Goal: Obtain resource: Download file/media

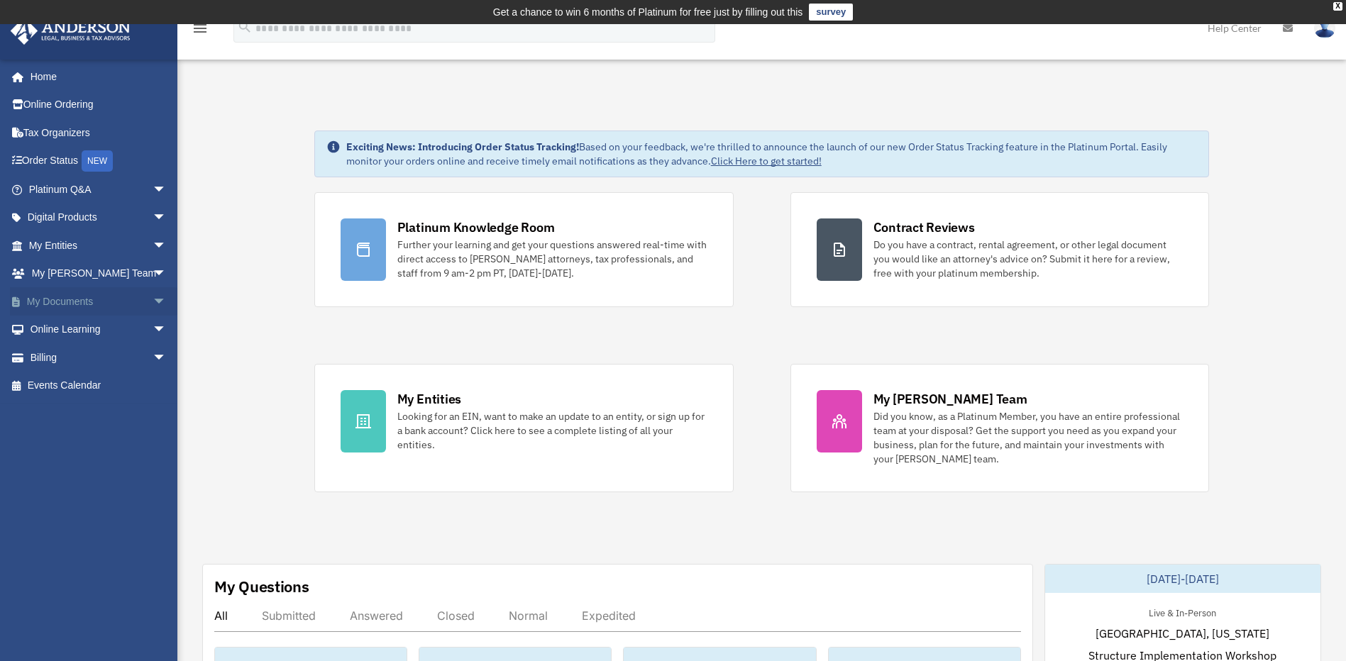
click at [153, 299] on span "arrow_drop_down" at bounding box center [167, 301] width 28 height 29
click at [153, 242] on span "arrow_drop_down" at bounding box center [167, 245] width 28 height 29
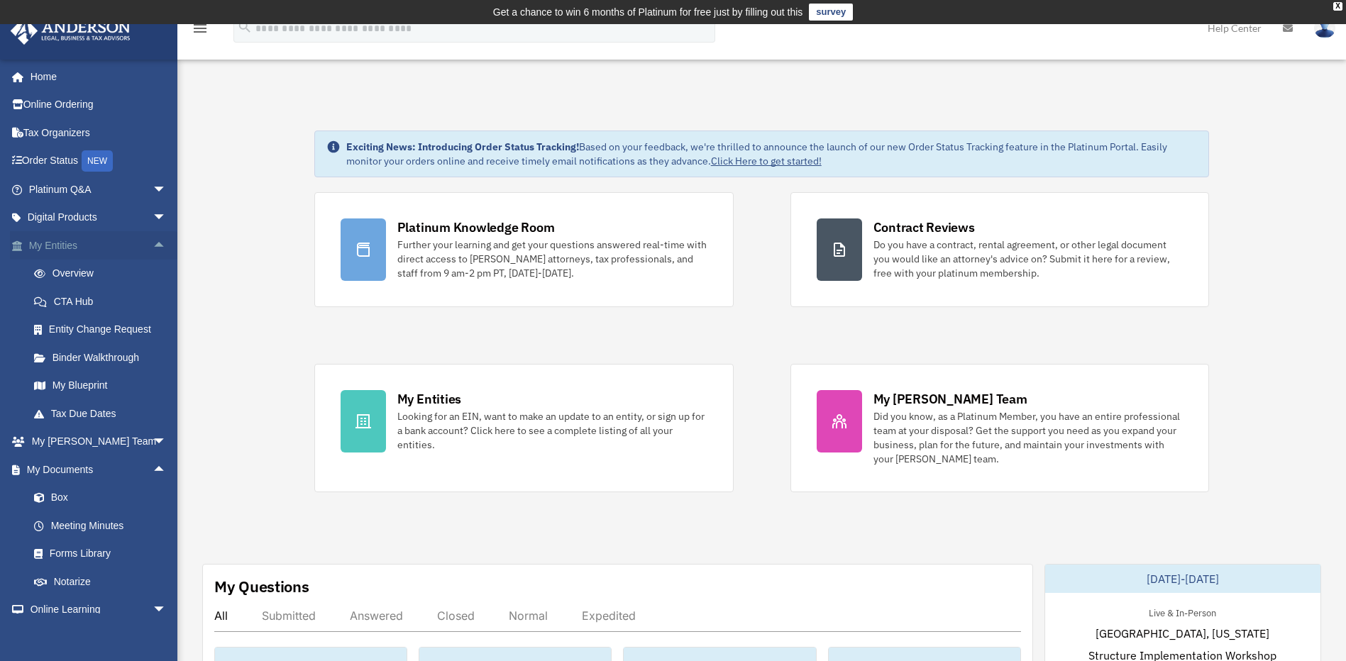
click at [153, 246] on span "arrow_drop_up" at bounding box center [167, 245] width 28 height 29
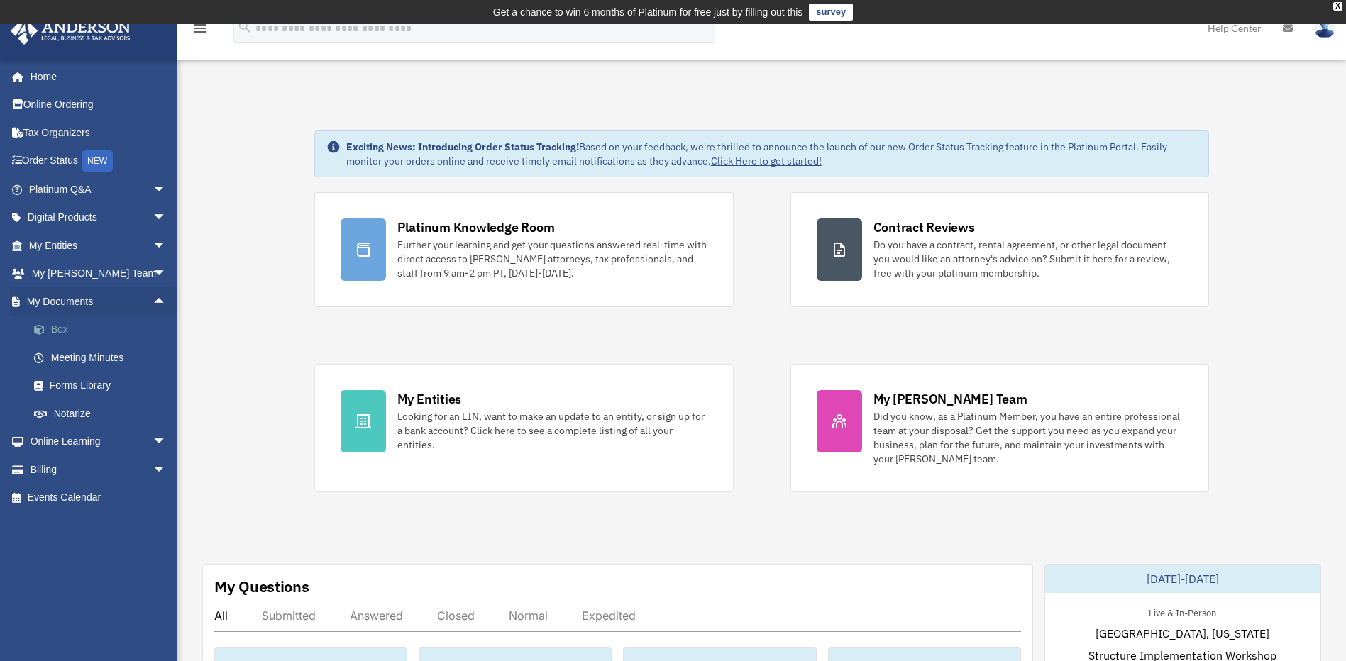
click at [55, 331] on link "Box" at bounding box center [104, 330] width 168 height 28
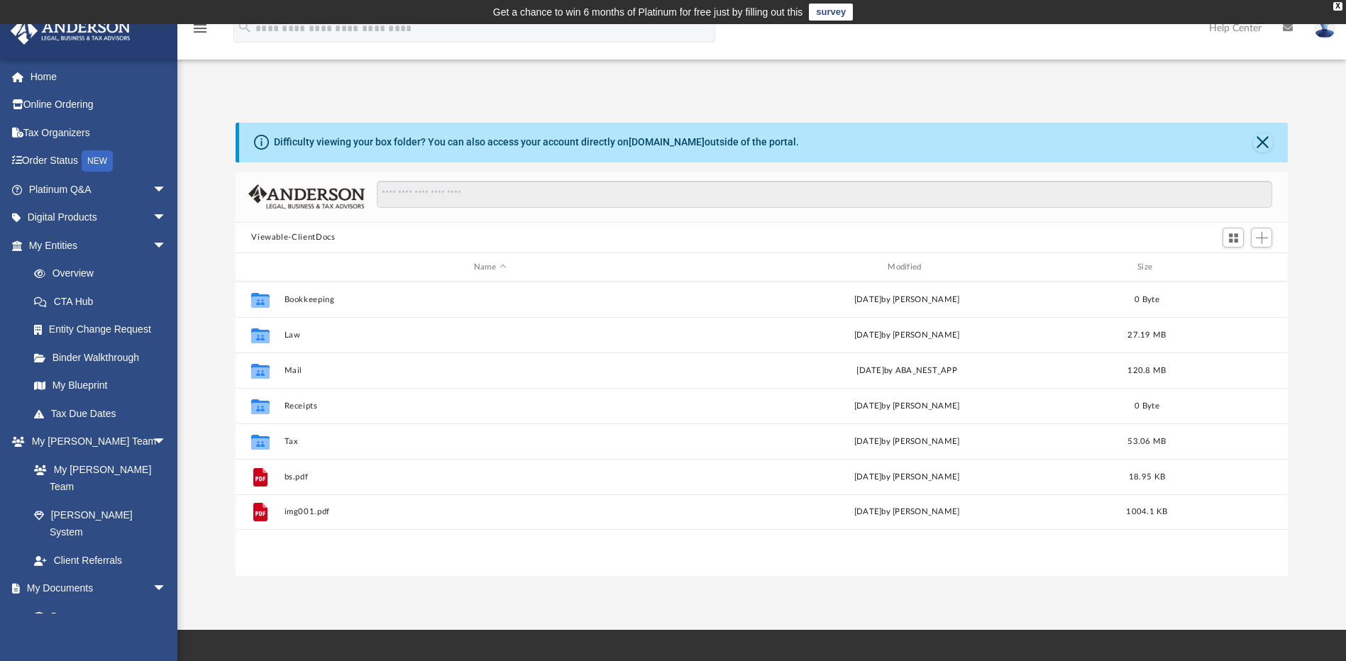
scroll to position [312, 1042]
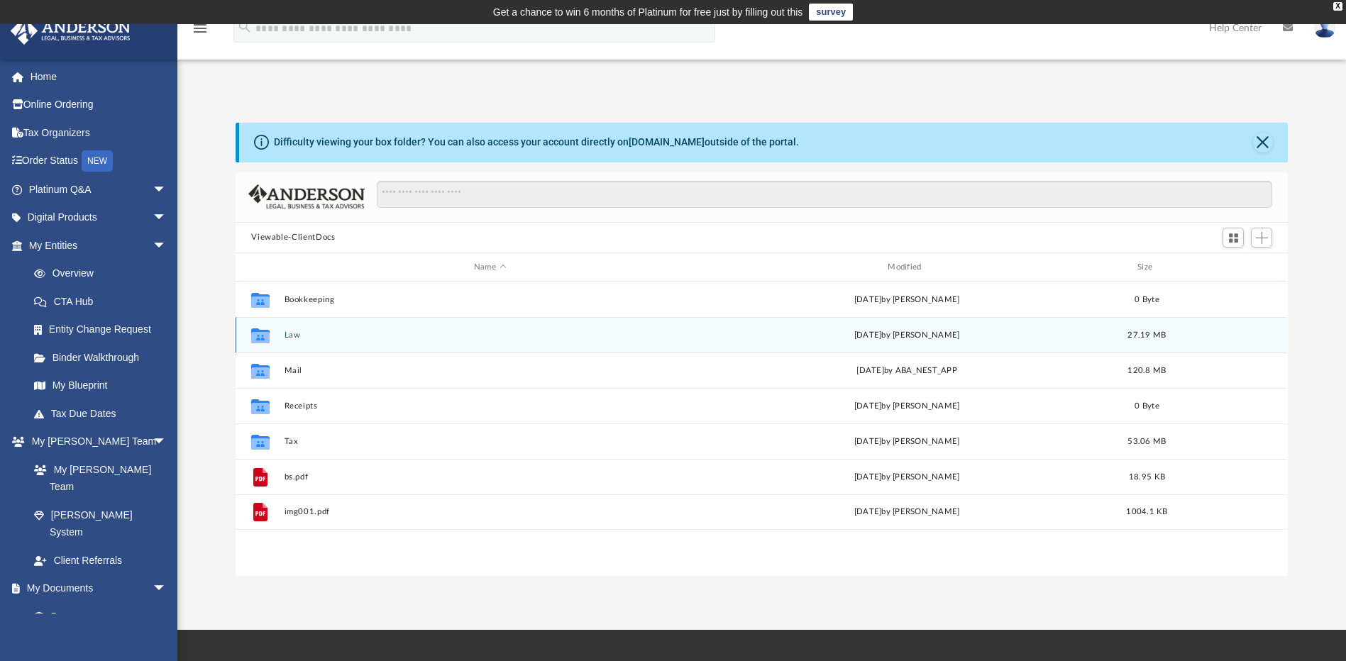
click at [306, 334] on button "Law" at bounding box center [490, 335] width 411 height 9
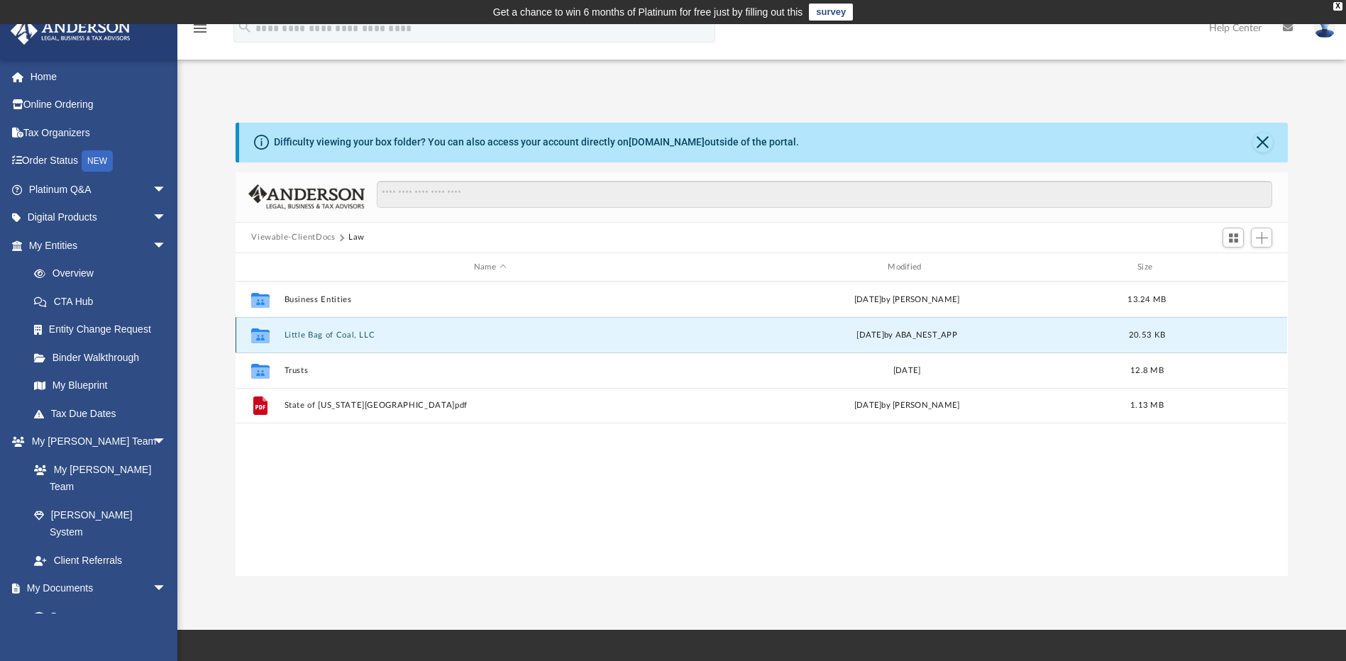
click at [319, 335] on button "Little Bag of Coal, LLC" at bounding box center [490, 335] width 411 height 9
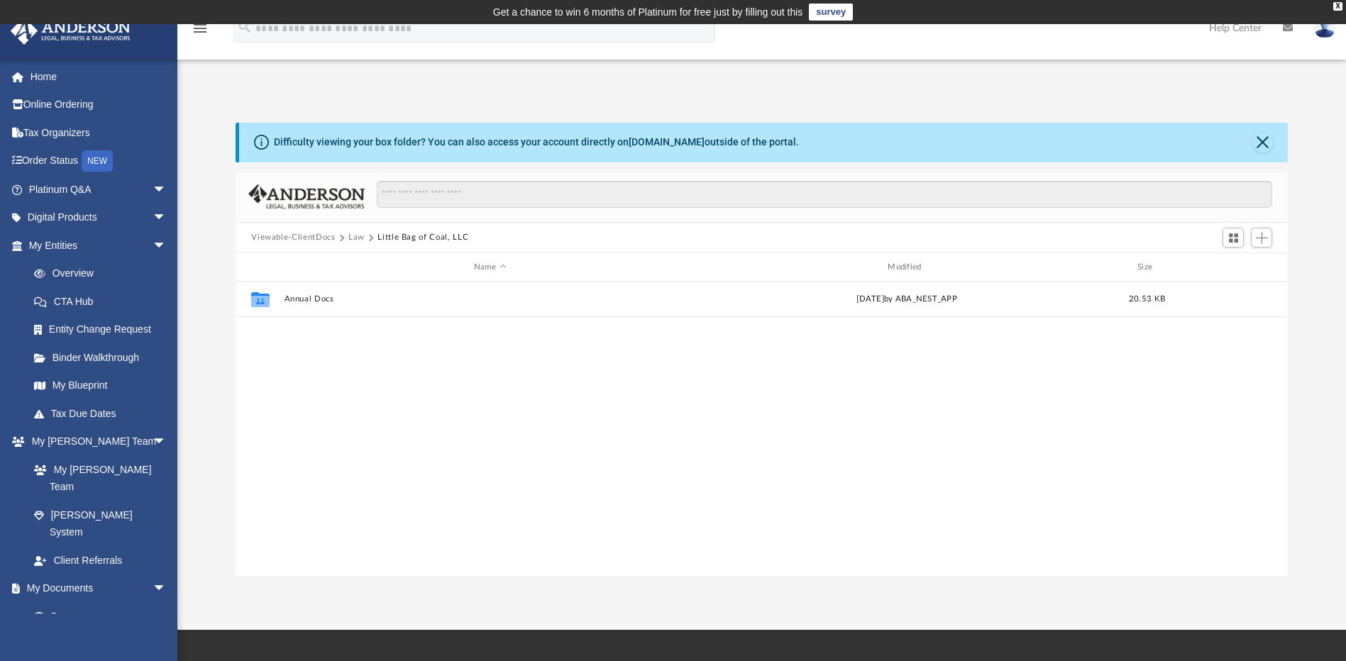
click at [312, 236] on button "Viewable-ClientDocs" at bounding box center [293, 237] width 84 height 13
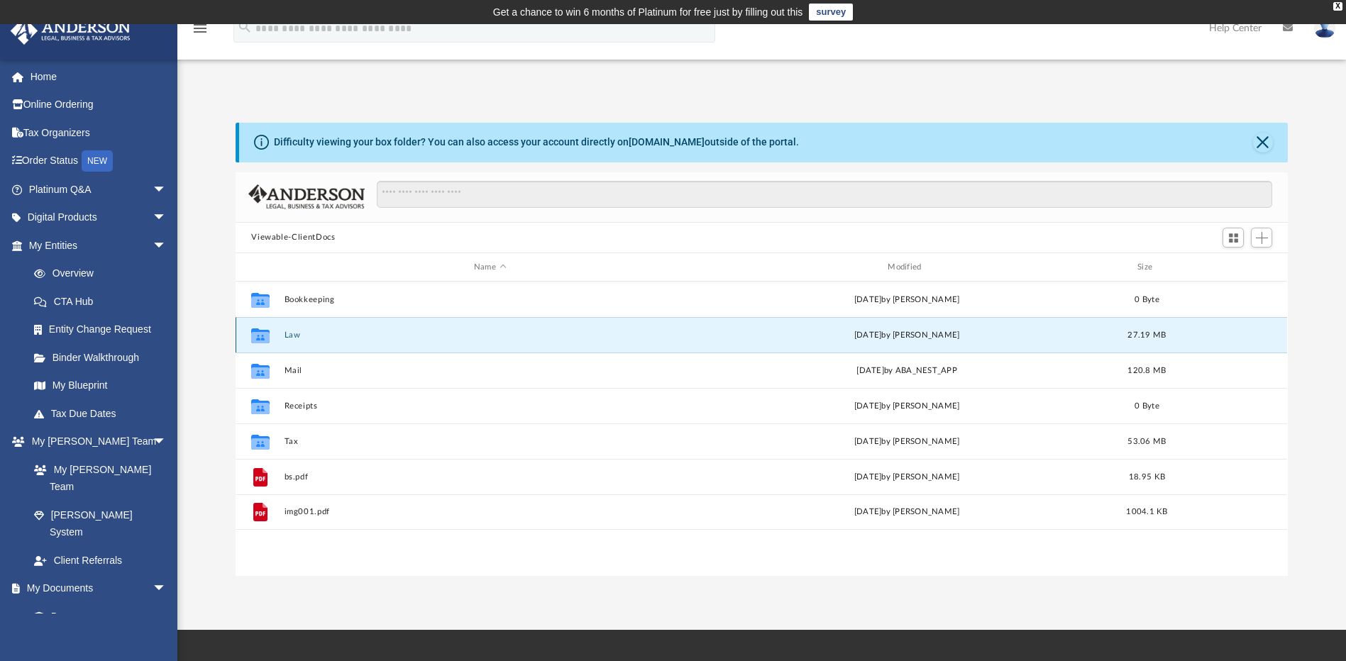
click at [295, 336] on button "Law" at bounding box center [490, 335] width 411 height 9
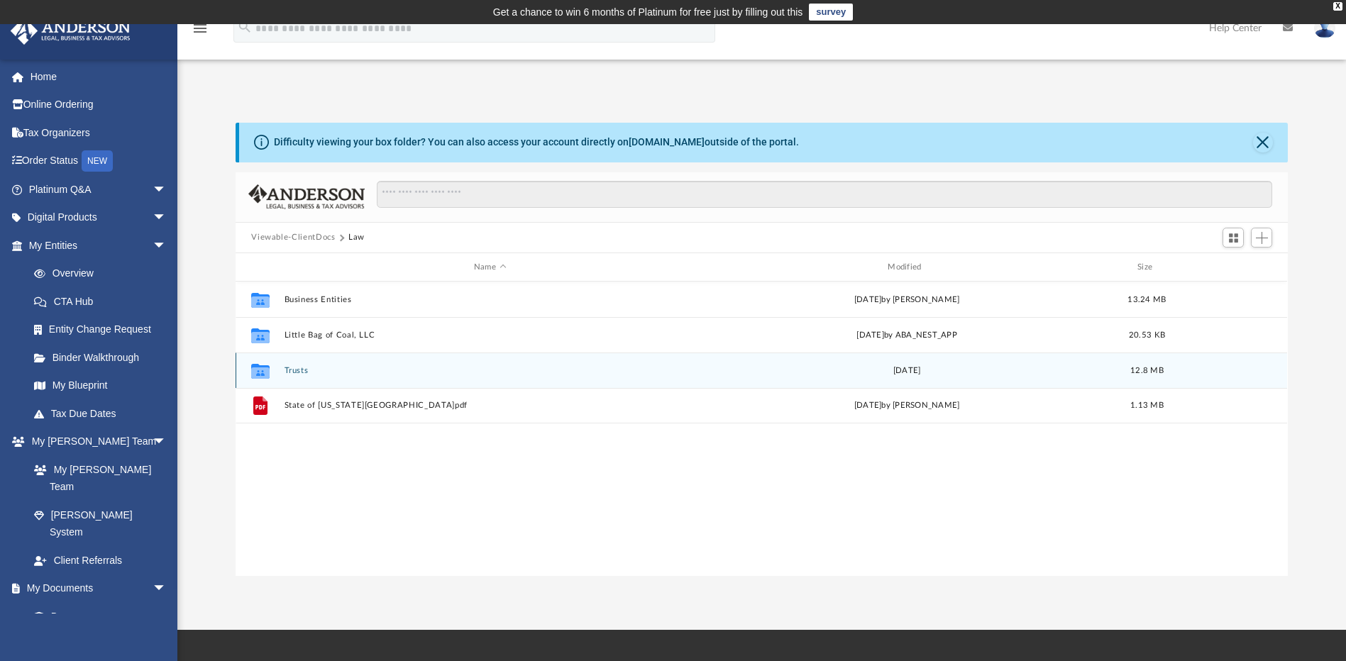
click at [295, 373] on button "Trusts" at bounding box center [490, 370] width 411 height 9
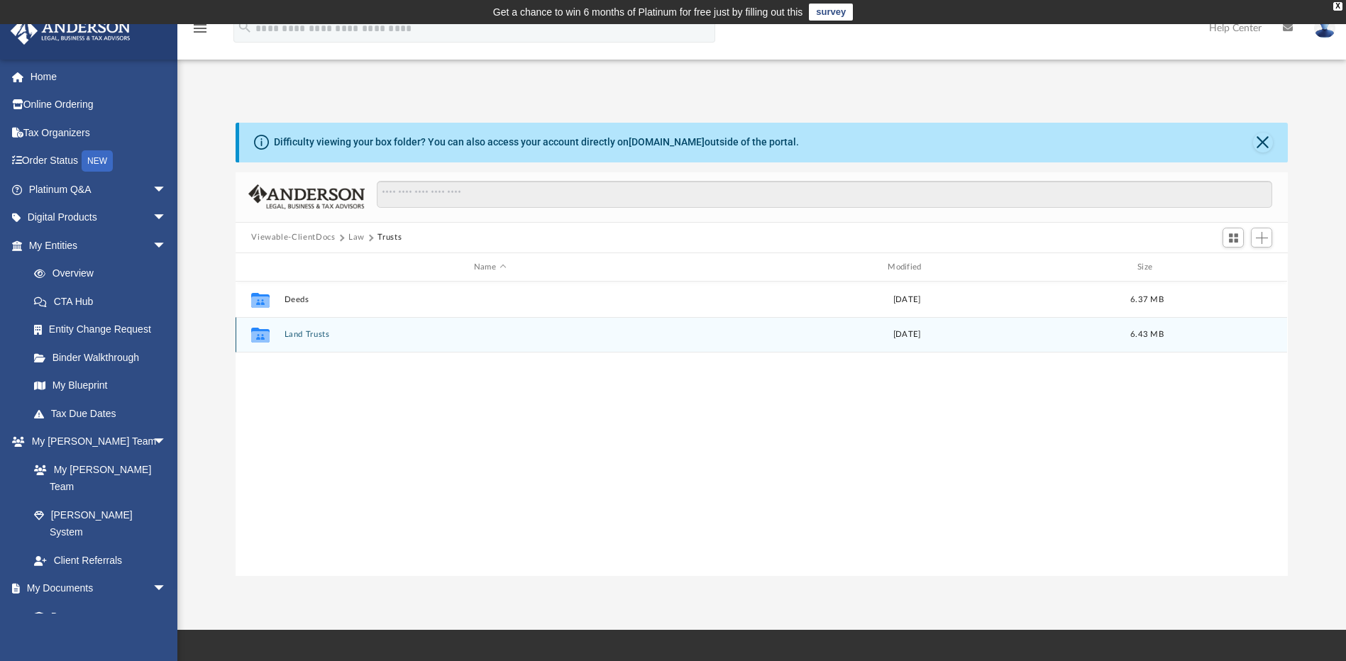
click at [307, 332] on button "Land Trusts" at bounding box center [490, 335] width 411 height 9
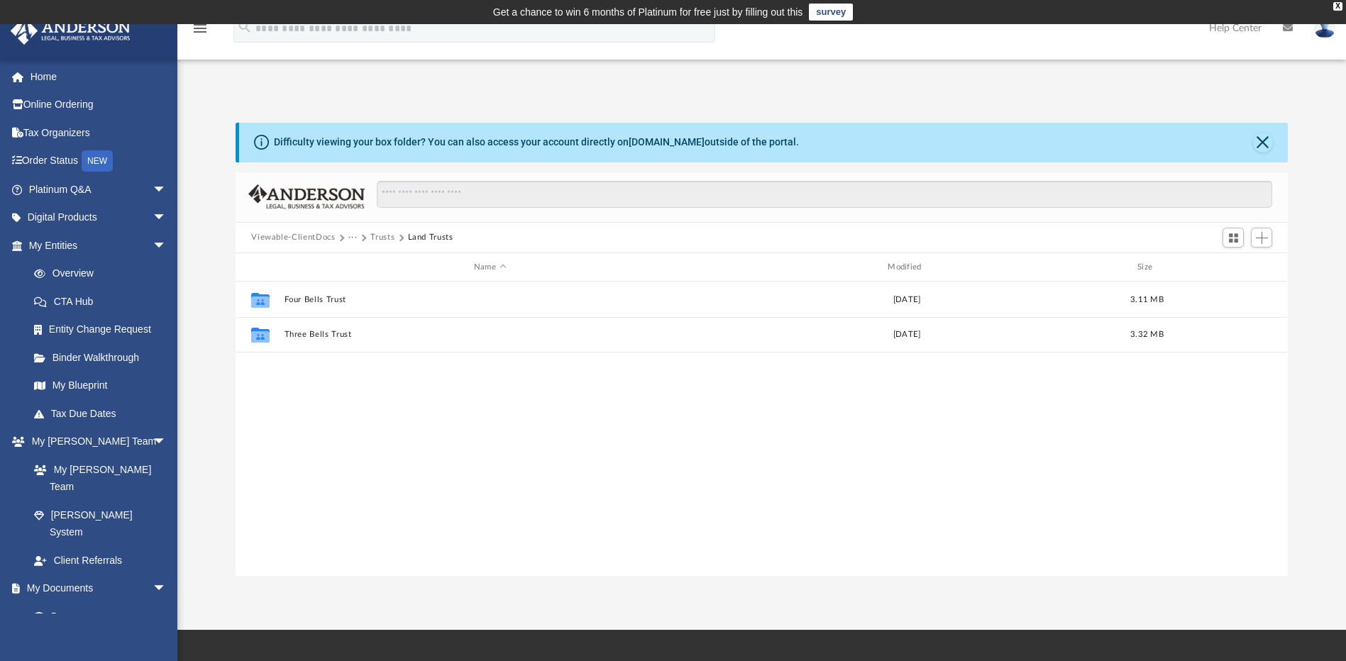
click at [309, 235] on button "Viewable-ClientDocs" at bounding box center [293, 237] width 84 height 13
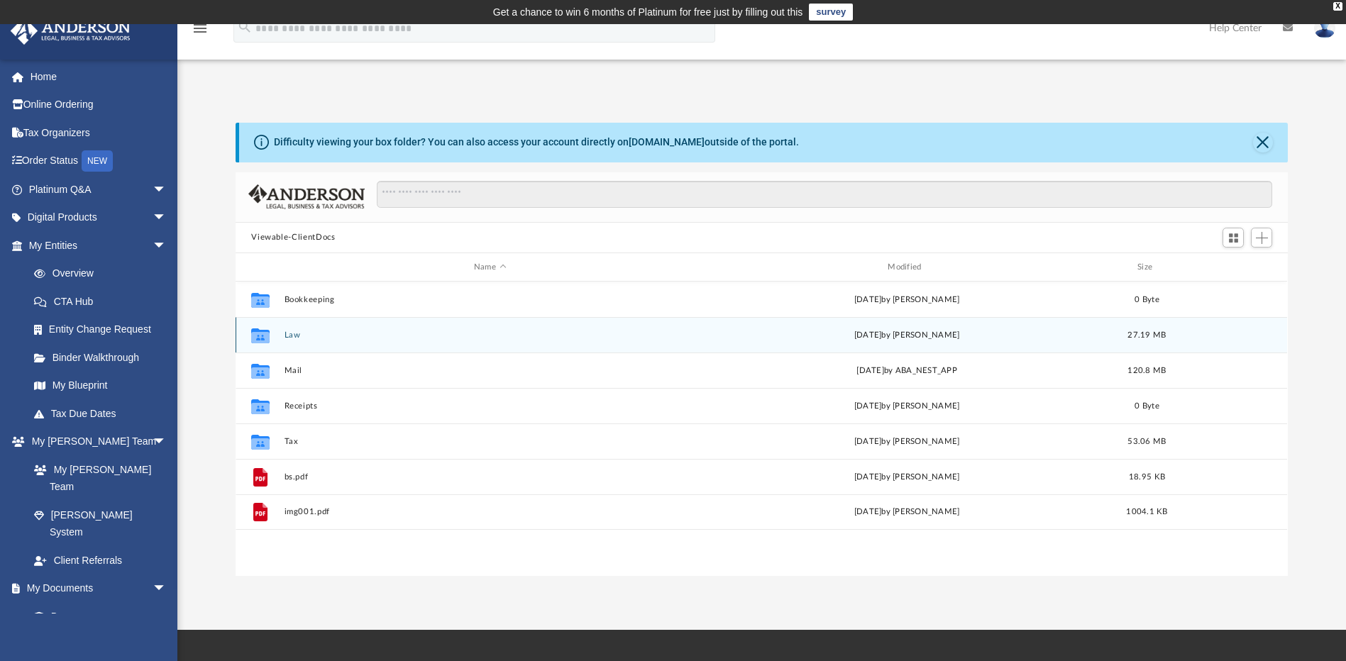
click at [309, 331] on button "Law" at bounding box center [490, 335] width 411 height 9
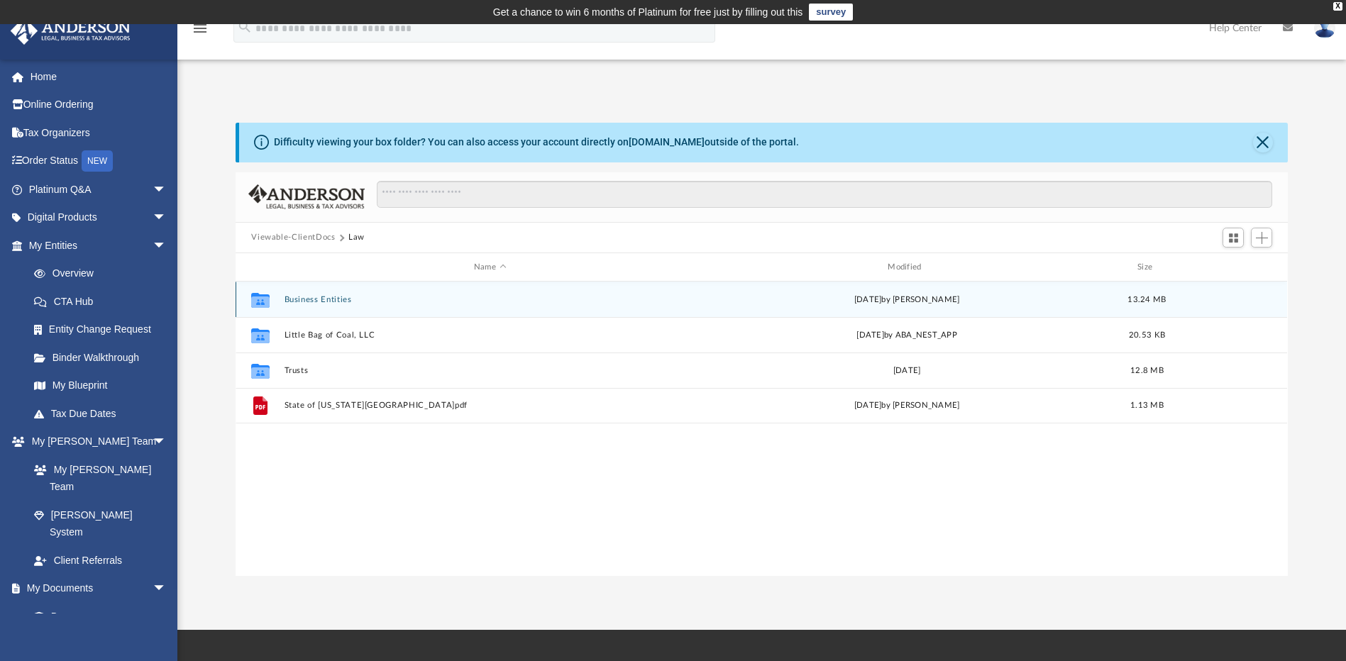
click at [324, 299] on button "Business Entities" at bounding box center [490, 299] width 411 height 9
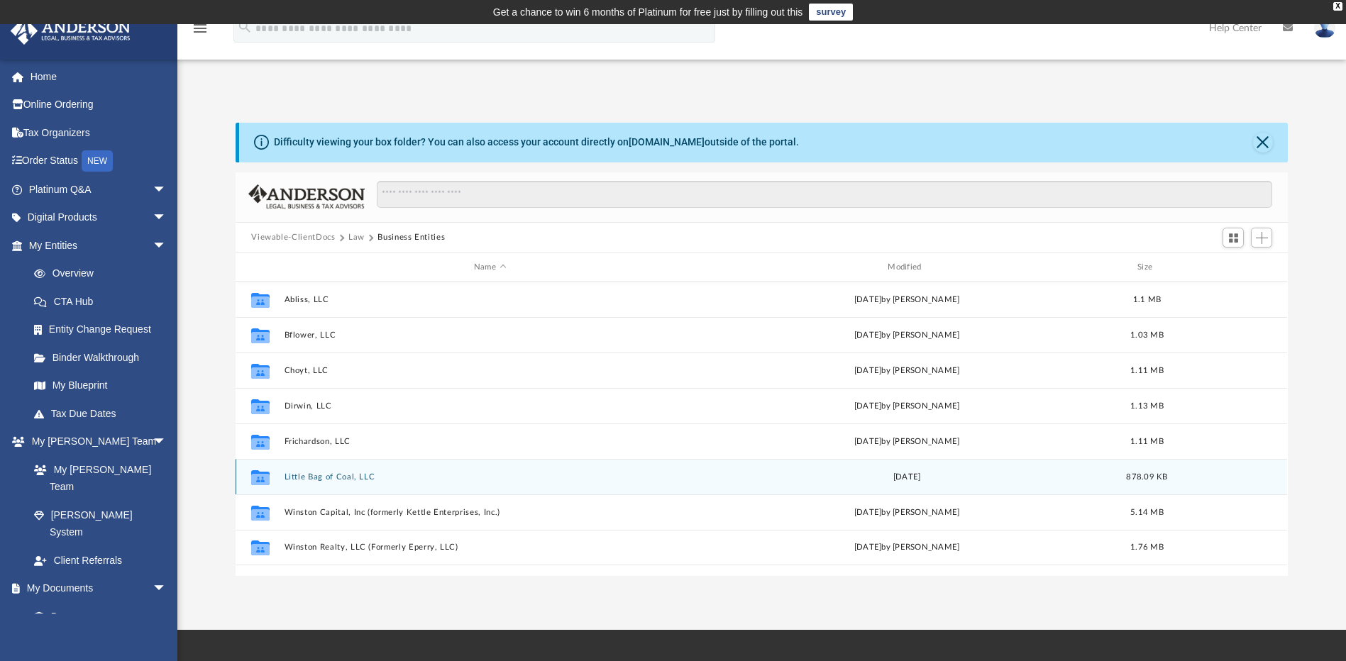
click at [321, 475] on button "Little Bag of Coal, LLC" at bounding box center [490, 477] width 411 height 9
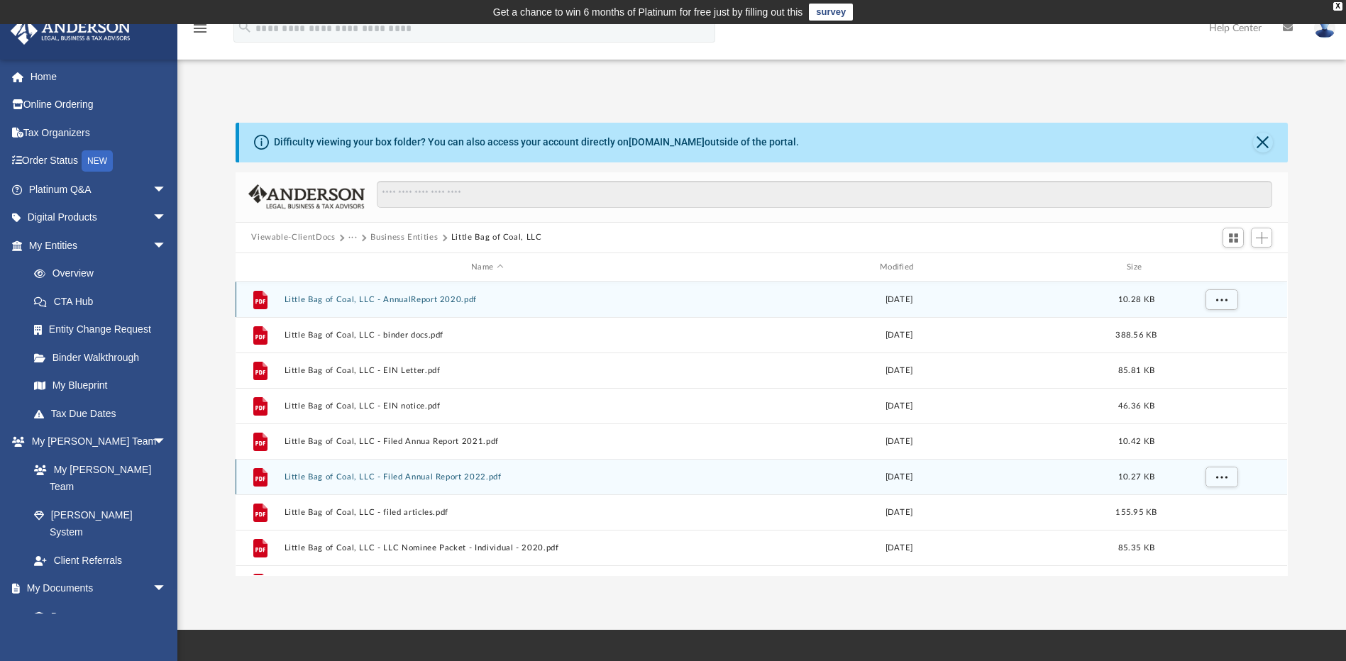
scroll to position [26, 0]
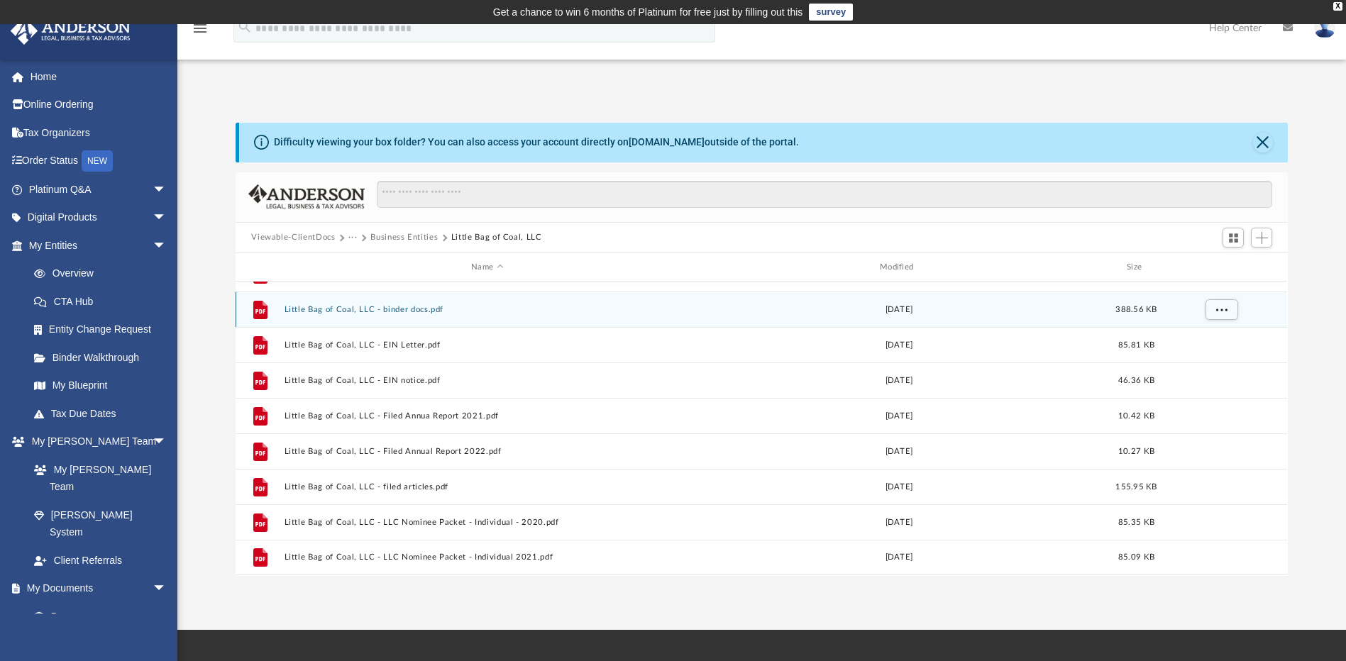
click at [328, 310] on button "Little Bag of Coal, LLC - binder docs.pdf" at bounding box center [488, 309] width 406 height 9
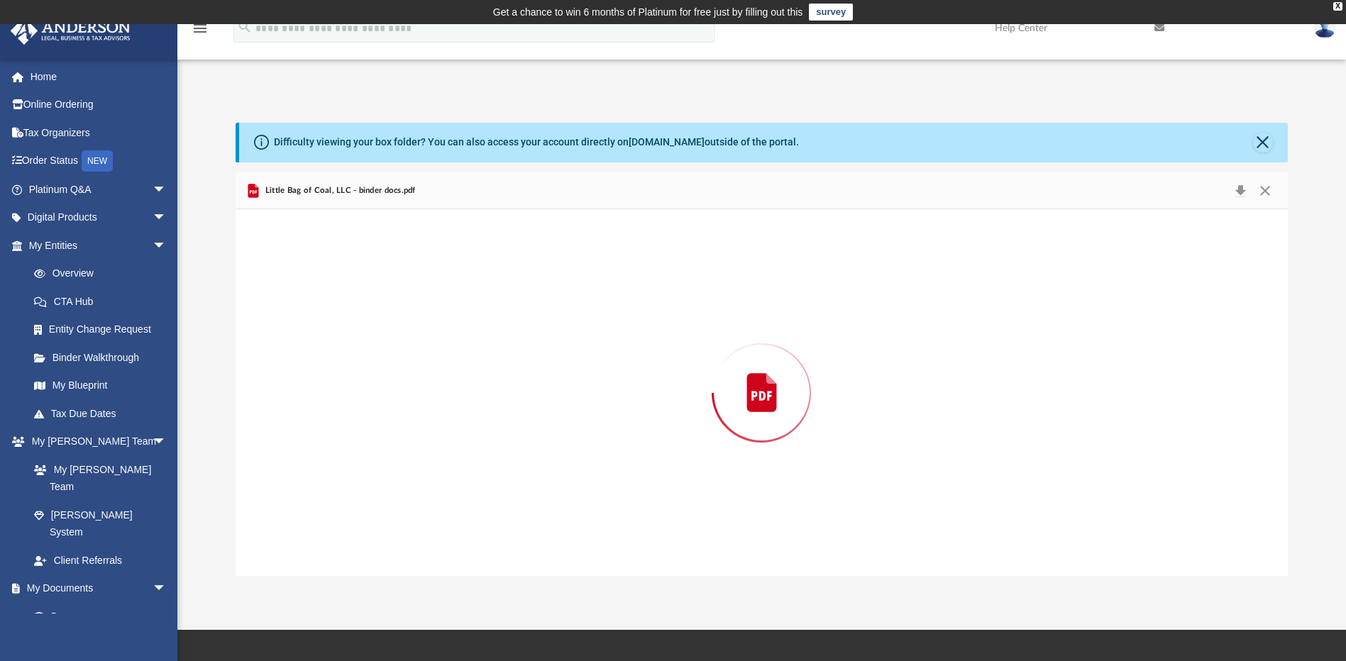
click at [328, 310] on div "Preview" at bounding box center [762, 392] width 1052 height 366
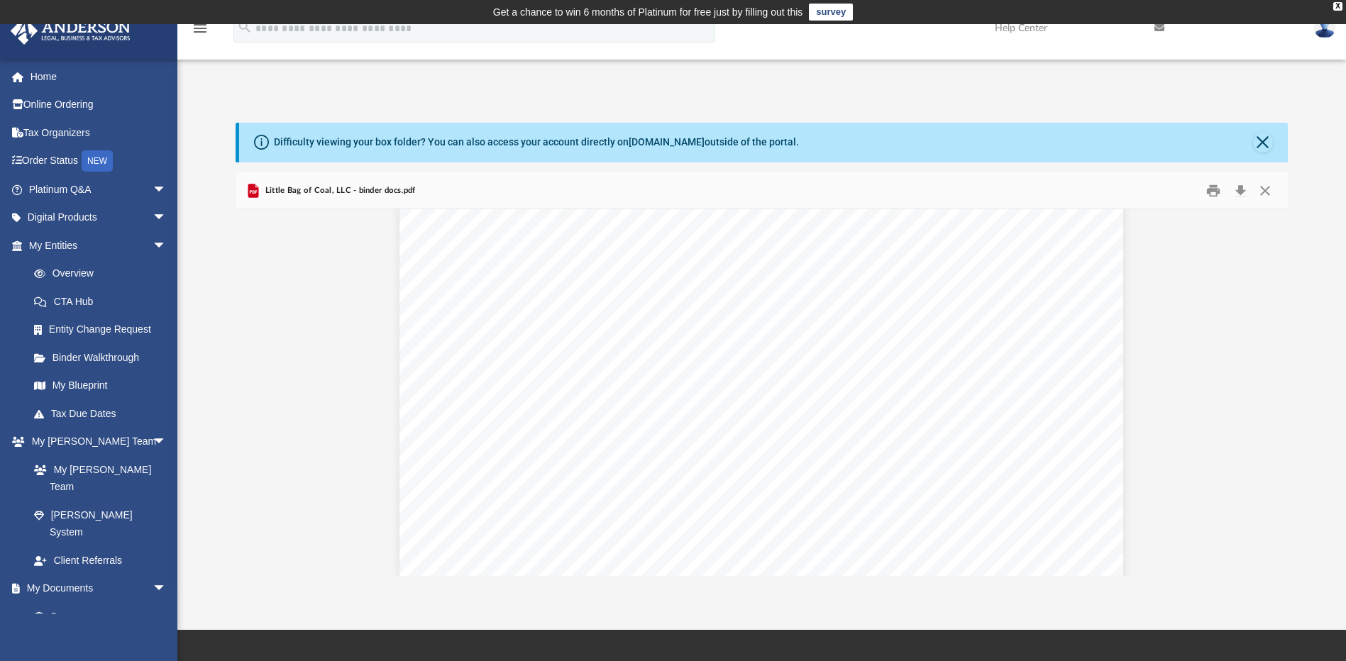
scroll to position [8090, 0]
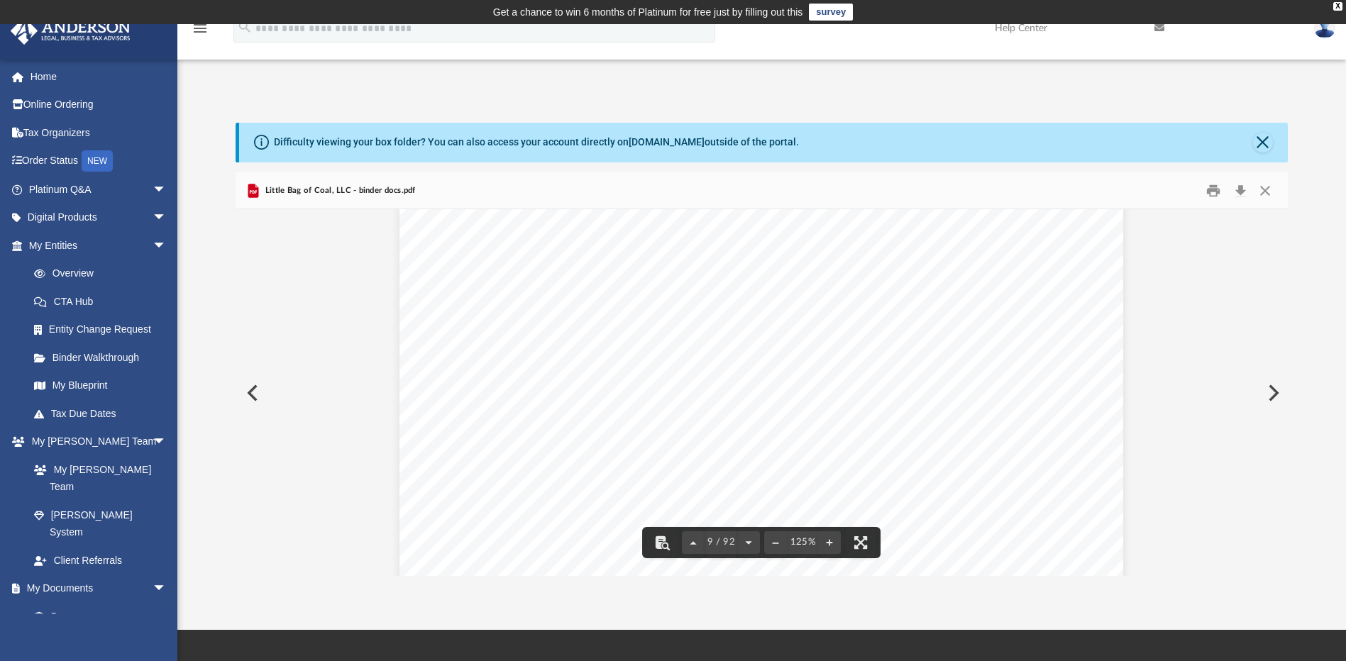
click at [618, 461] on span "____-___________" at bounding box center [673, 463] width 111 height 14
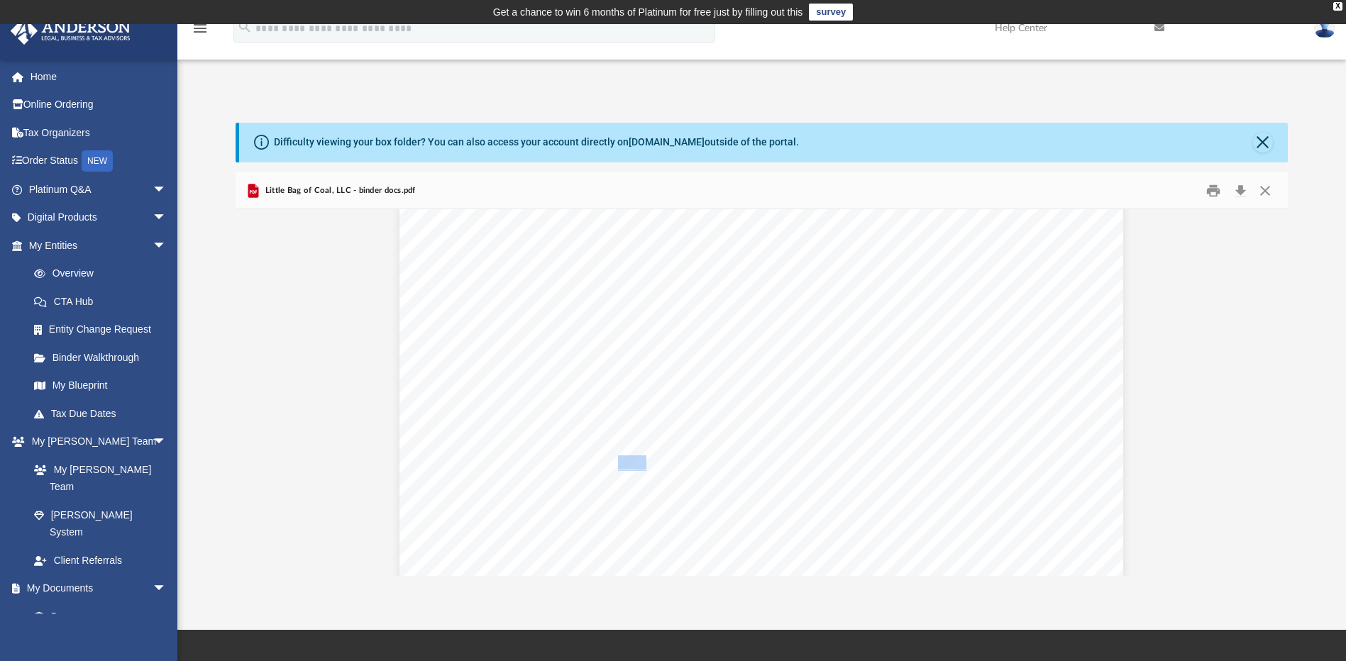
drag, startPoint x: 618, startPoint y: 461, endPoint x: 786, endPoint y: 461, distance: 168.2
click at [786, 461] on div "OPERATING AGREEMENT Entity Formation Information State of Formation: [US_STATE]…" at bounding box center [762, 262] width 724 height 937
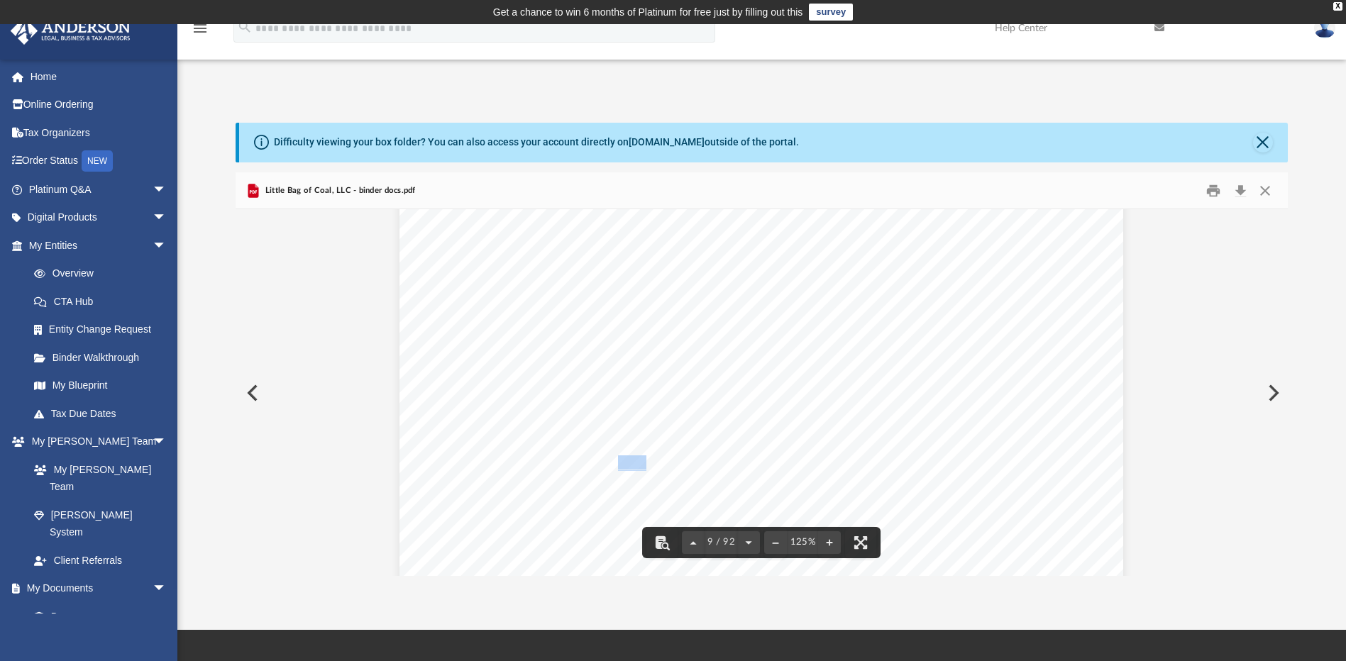
click at [618, 463] on span "____-___________" at bounding box center [673, 463] width 111 height 14
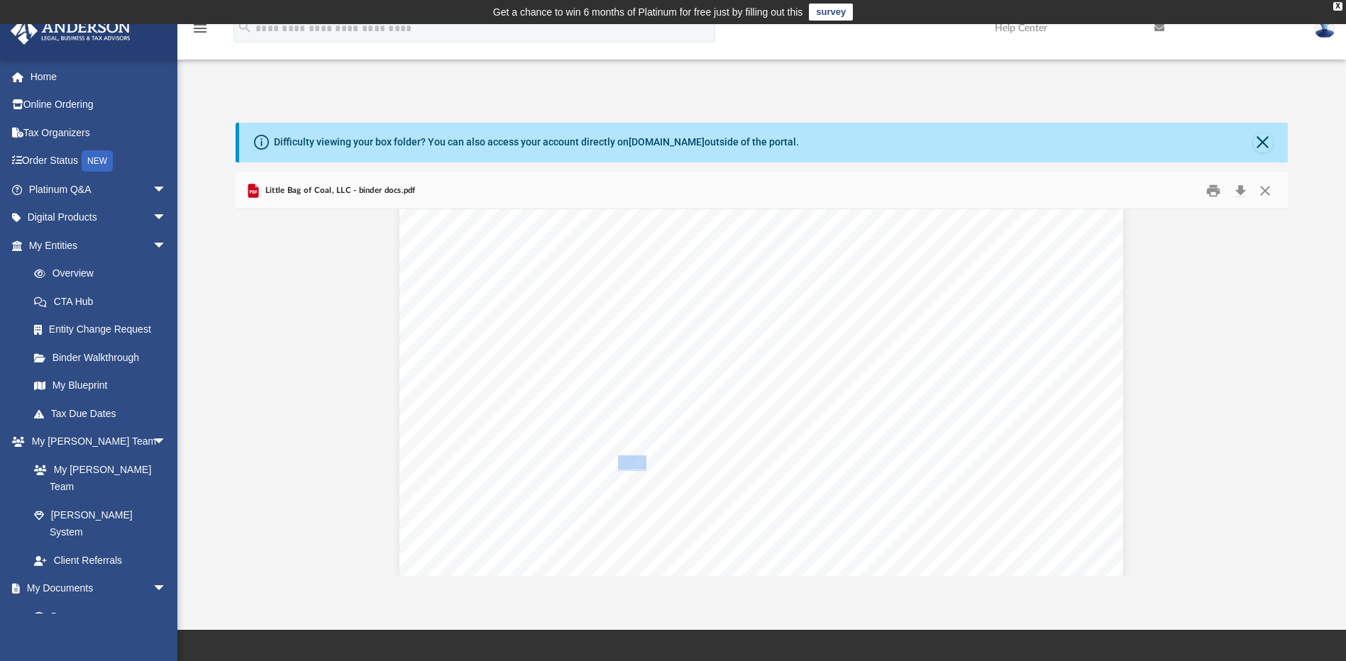
drag, startPoint x: 641, startPoint y: 368, endPoint x: 933, endPoint y: 427, distance: 297.6
click at [933, 427] on div "OPERATING AGREEMENT Entity Formation Information State of Formation: [US_STATE]…" at bounding box center [762, 262] width 724 height 937
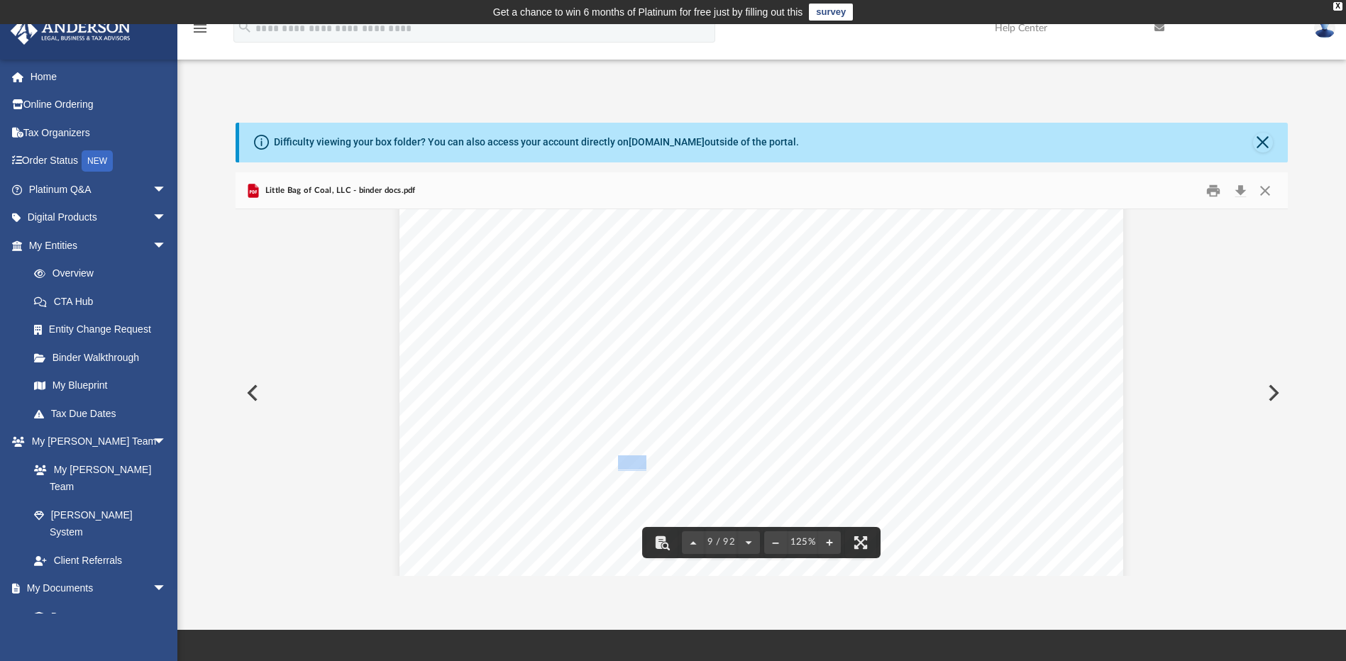
click at [884, 431] on div "OPERATING AGREEMENT Entity Formation Information State of Formation: [US_STATE]…" at bounding box center [762, 262] width 724 height 937
click at [804, 473] on div "OPERATING AGREEMENT Entity Formation Information State of Formation: [US_STATE]…" at bounding box center [762, 262] width 724 height 937
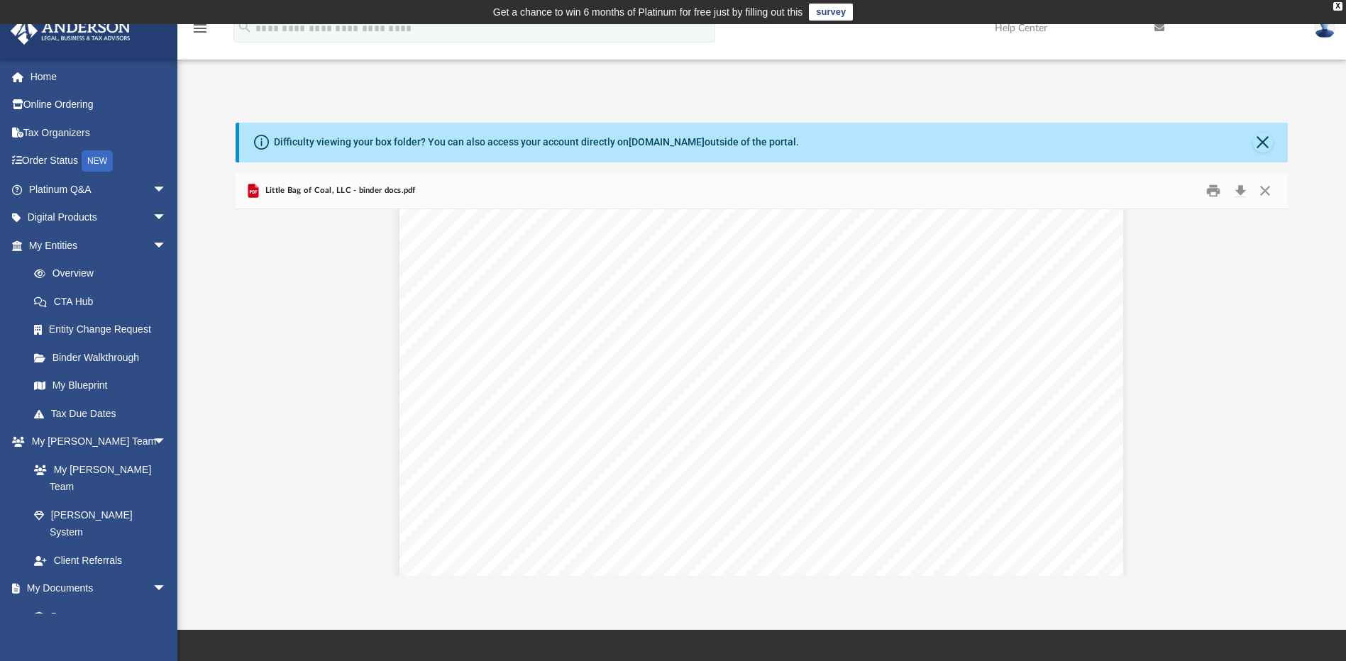
scroll to position [8087, 0]
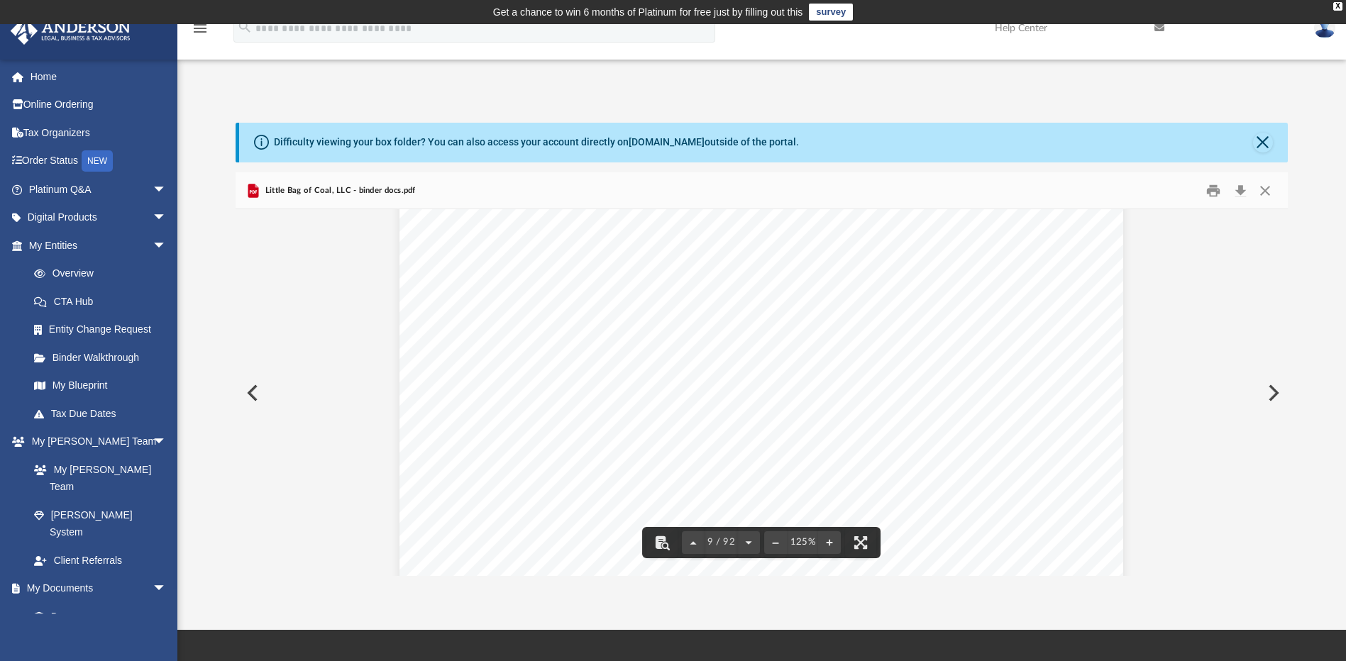
click at [634, 466] on span "____-___________" at bounding box center [673, 466] width 111 height 14
click at [1260, 140] on button "Close" at bounding box center [1263, 143] width 20 height 20
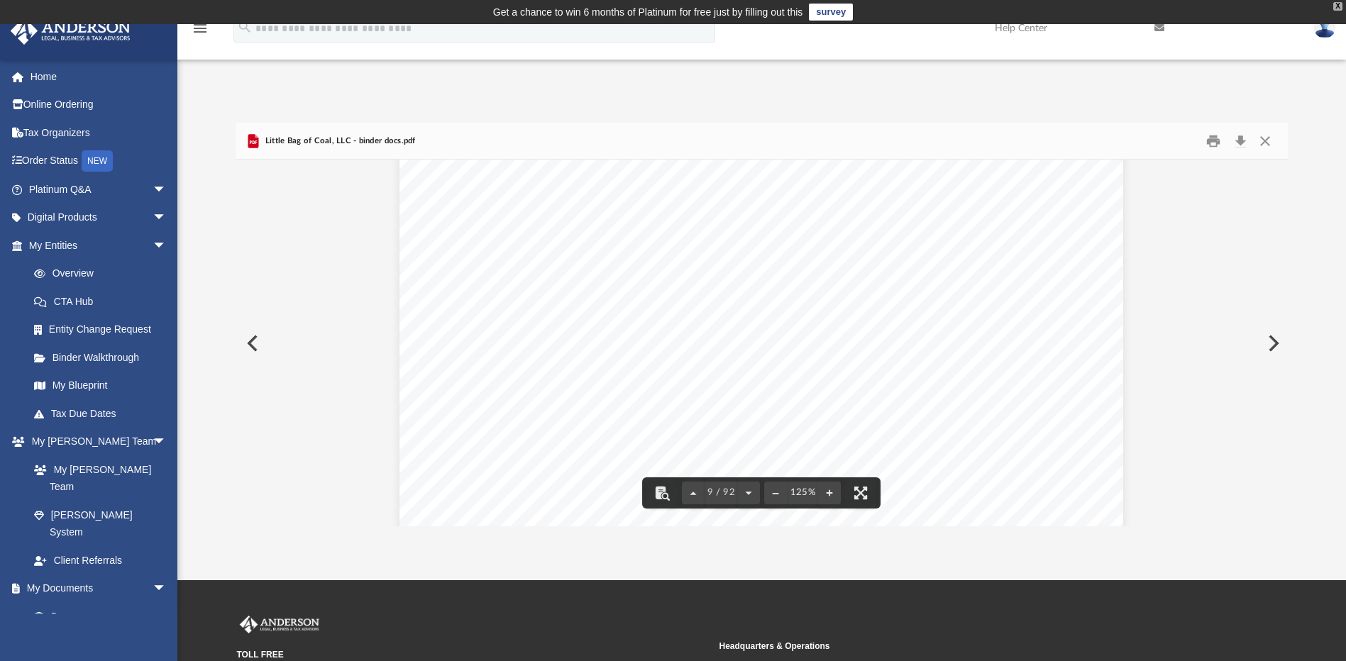
click at [1339, 7] on div "X" at bounding box center [1337, 6] width 9 height 9
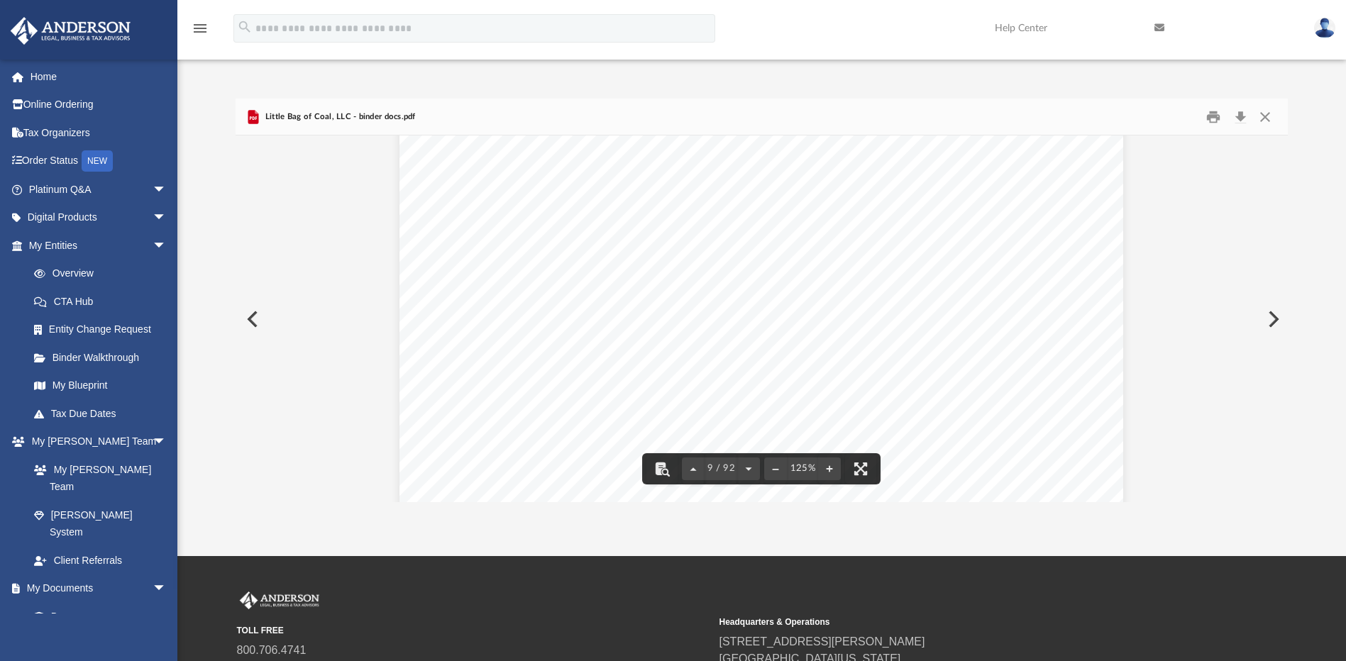
scroll to position [8229, 0]
click at [622, 250] on span "____-___________" at bounding box center [673, 250] width 111 height 14
drag, startPoint x: 622, startPoint y: 250, endPoint x: 898, endPoint y: 254, distance: 276.8
click at [898, 254] on div "OPERATING AGREEMENT Entity Formation Information State of Formation: [US_STATE]…" at bounding box center [762, 49] width 724 height 937
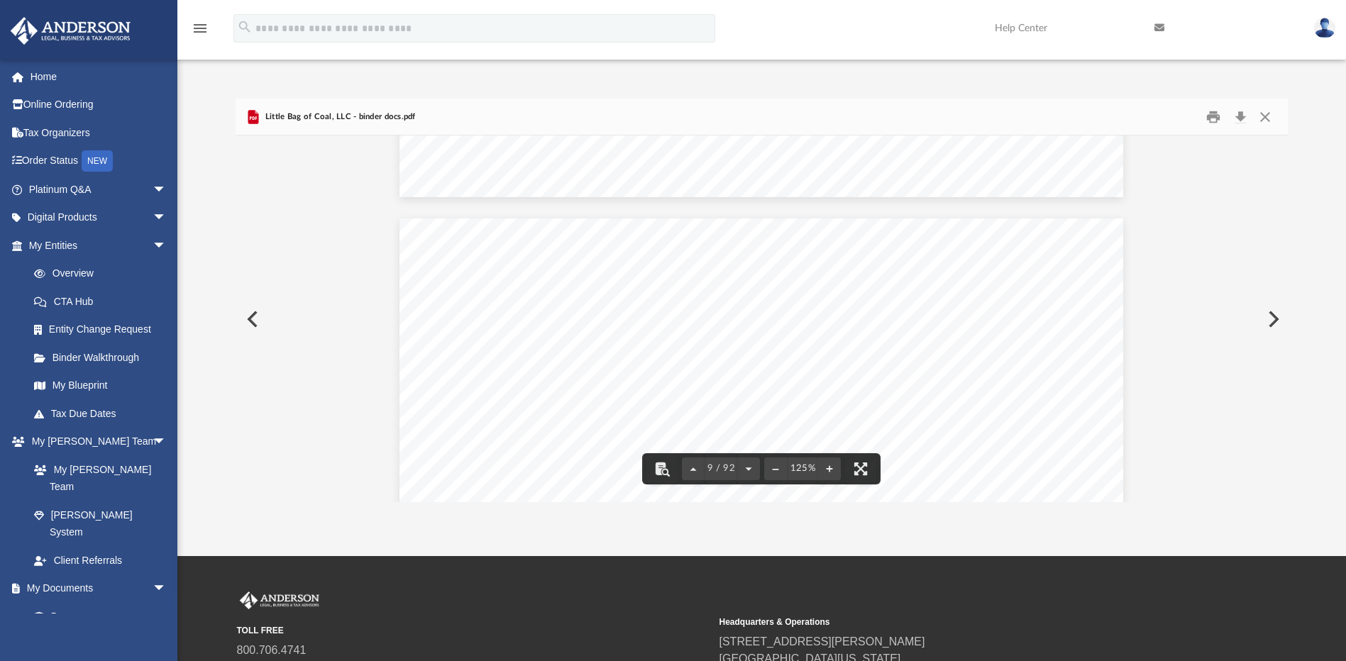
scroll to position [7733, 0]
drag, startPoint x: 581, startPoint y: 157, endPoint x: 649, endPoint y: 414, distance: 266.5
click at [649, 415] on div "OPERATING AGREEMENT Entity Formation Information State of Formation: [US_STATE]…" at bounding box center [762, 546] width 724 height 937
drag, startPoint x: 649, startPoint y: 414, endPoint x: 732, endPoint y: 370, distance: 93.7
click at [661, 407] on div "OPERATING AGREEMENT Entity Formation Information State of Formation: [US_STATE]…" at bounding box center [762, 546] width 724 height 937
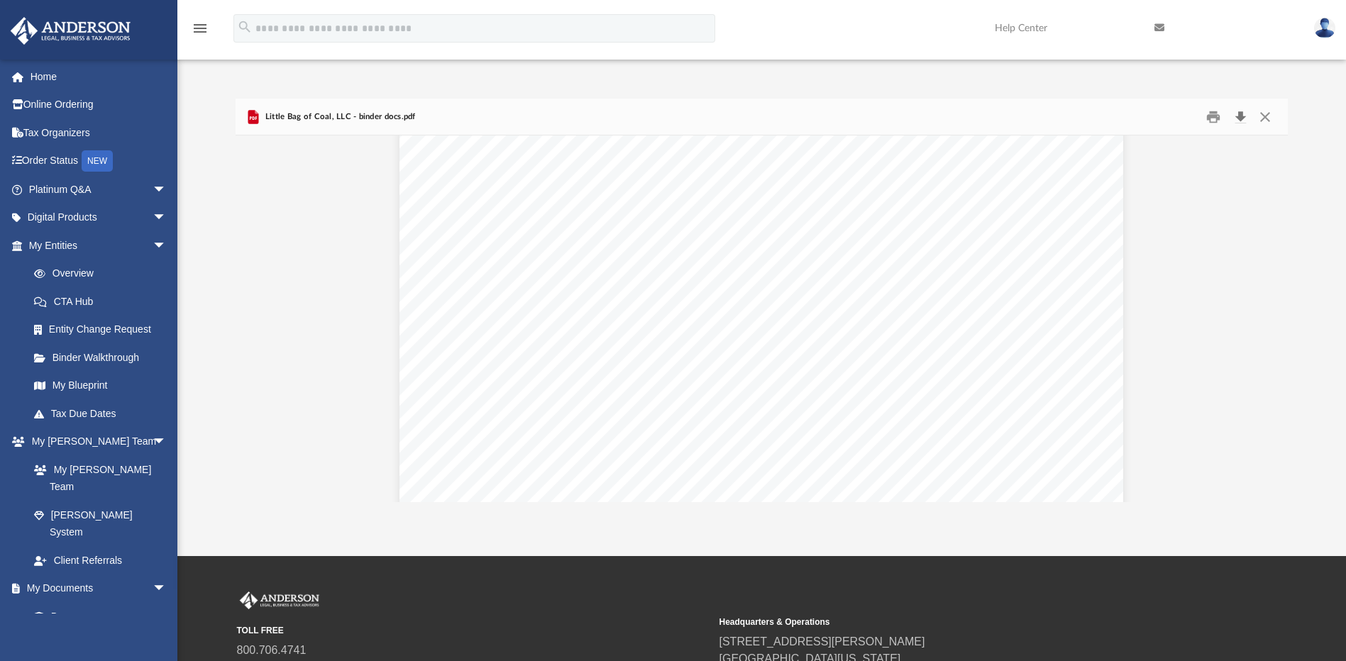
click at [1241, 119] on button "Download" at bounding box center [1241, 117] width 26 height 22
